Goal: Find specific page/section

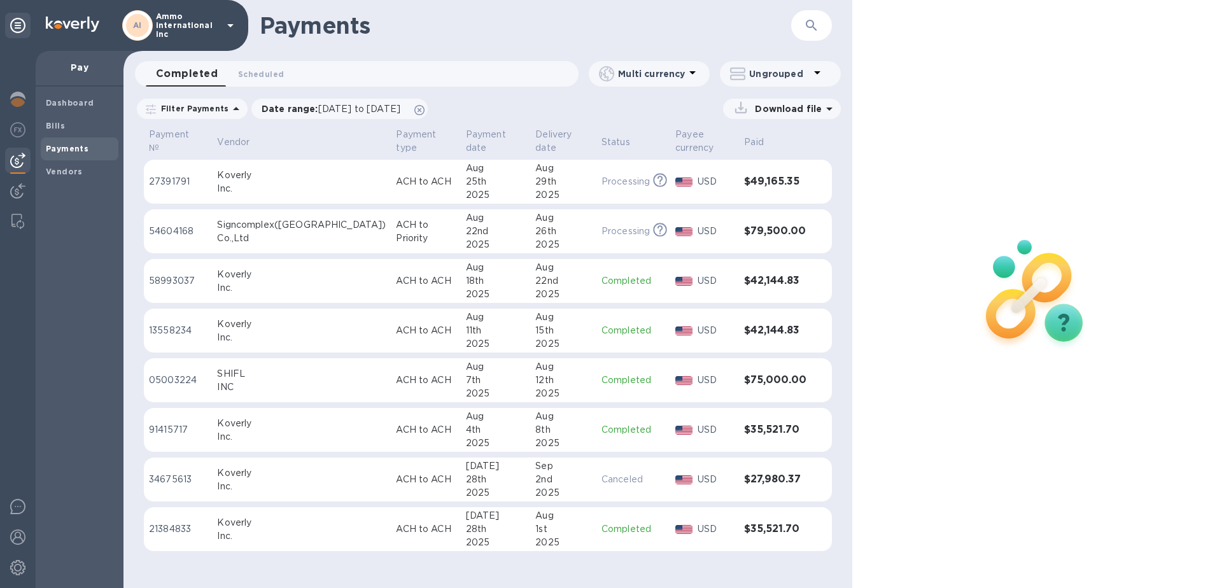
click at [19, 161] on img at bounding box center [17, 160] width 15 height 15
click at [55, 107] on b "Dashboard" at bounding box center [70, 103] width 48 height 10
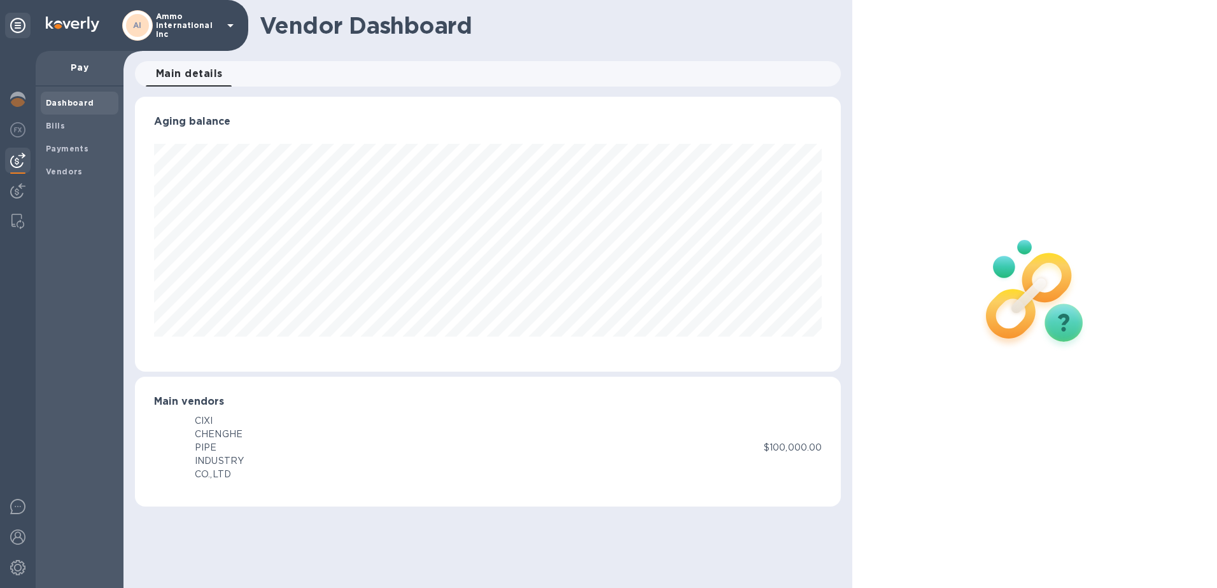
scroll to position [275, 707]
click at [24, 100] on img at bounding box center [17, 99] width 15 height 15
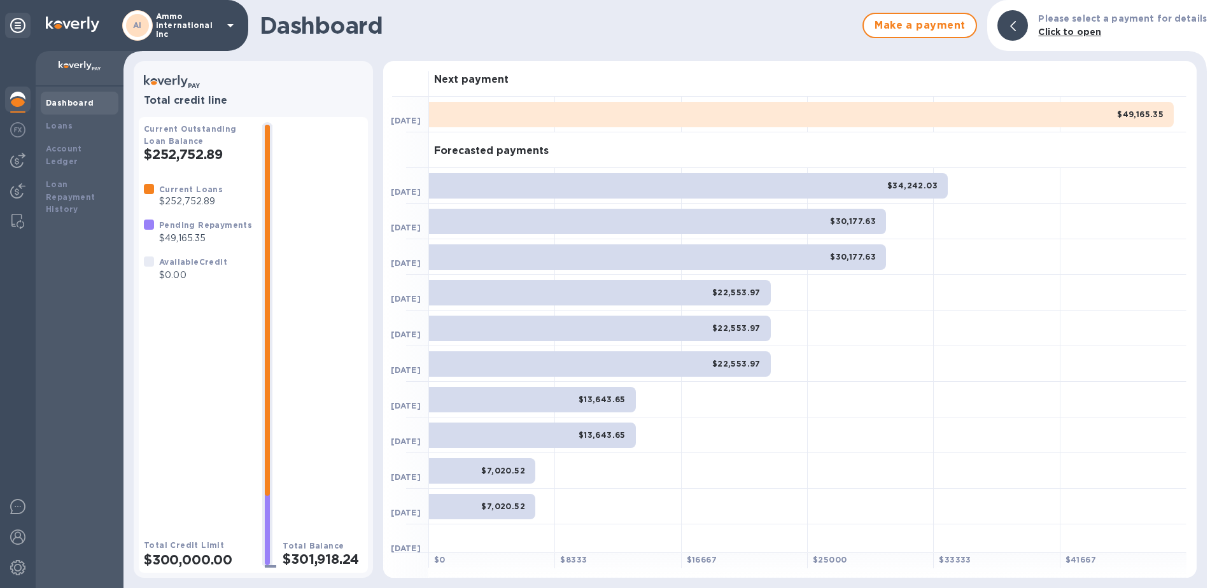
click at [246, 26] on div "AI Ammo international inc" at bounding box center [124, 25] width 248 height 51
click at [232, 28] on icon at bounding box center [230, 25] width 15 height 15
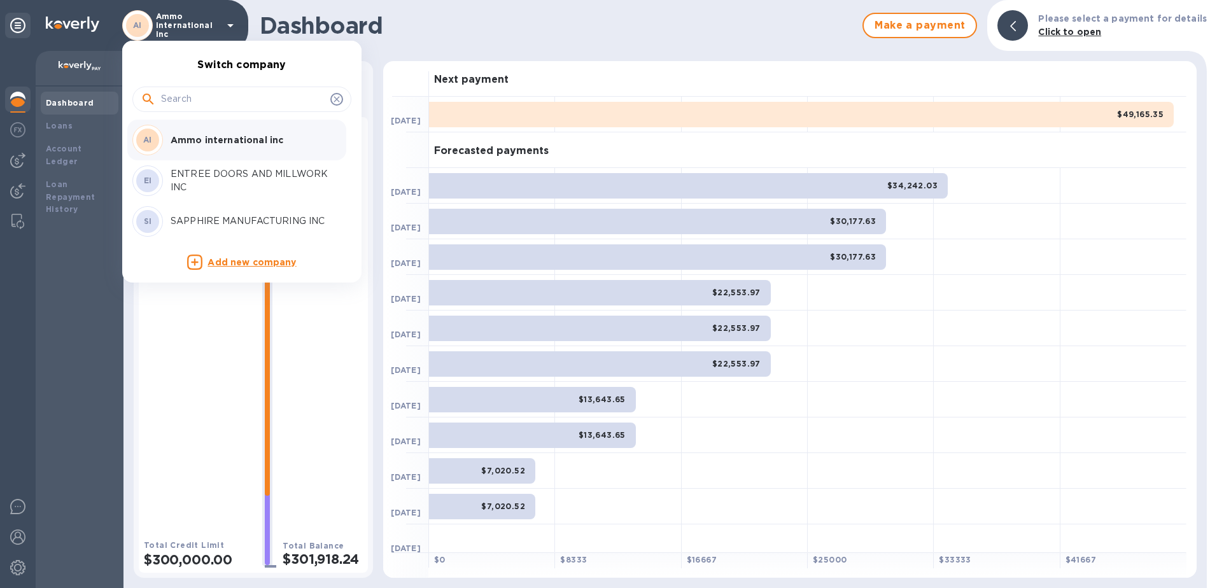
click at [195, 188] on p "ENTREE DOORS AND MILLWORK INC" at bounding box center [251, 180] width 160 height 27
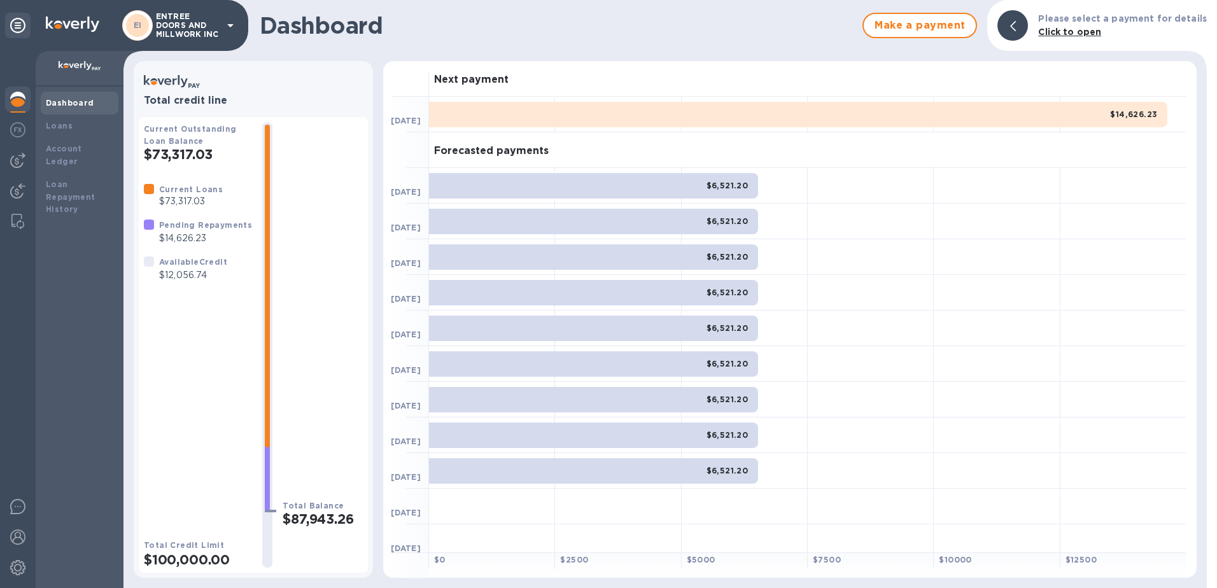
click at [225, 33] on div "EI ENTREE DOORS AND MILLWORK INC" at bounding box center [180, 25] width 116 height 31
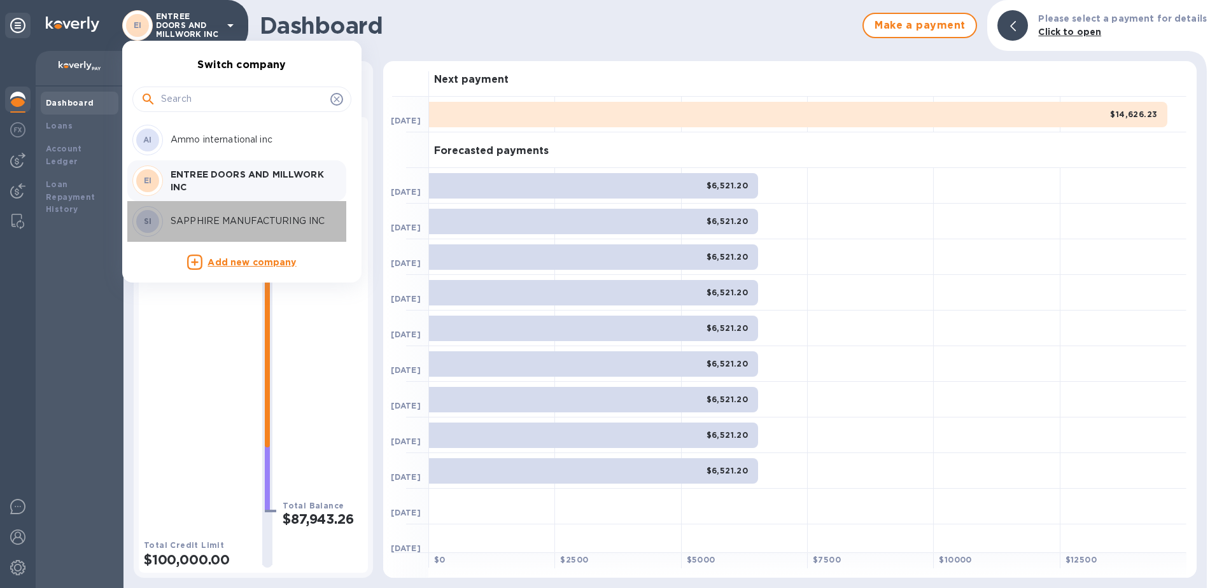
click at [222, 210] on div "SI SAPPHIRE MANUFACTURING INC" at bounding box center [231, 221] width 199 height 31
